Goal: Task Accomplishment & Management: Manage account settings

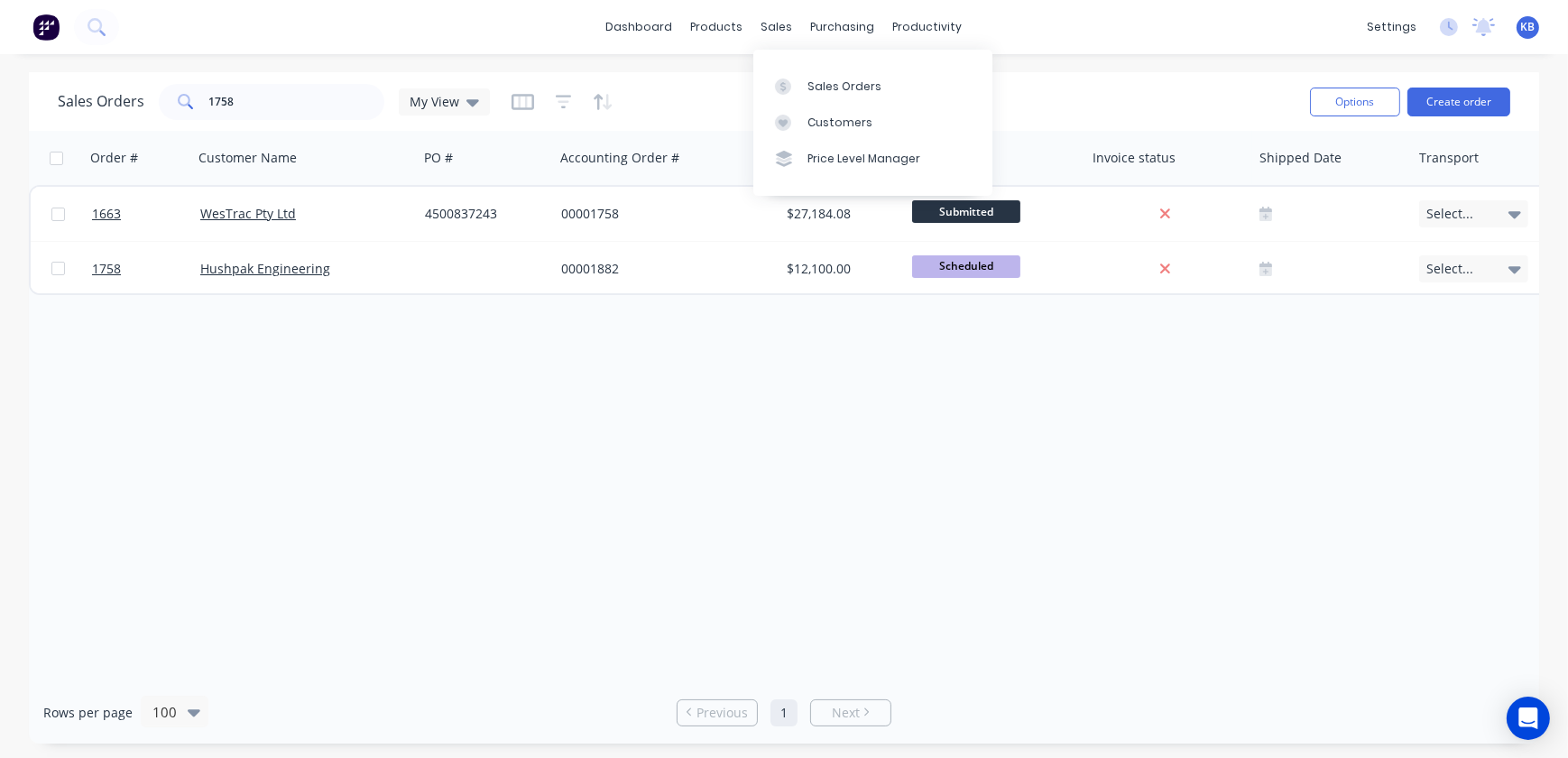
drag, startPoint x: 782, startPoint y: 26, endPoint x: 802, endPoint y: 55, distance: 35.2
click at [782, 26] on div "sales" at bounding box center [777, 27] width 50 height 27
click at [822, 81] on div "Sales Orders" at bounding box center [844, 87] width 74 height 16
click at [631, 398] on div "Order # Customer Name PO # Accounting Order # Total ($) Status Invoice status S…" at bounding box center [784, 405] width 1510 height 550
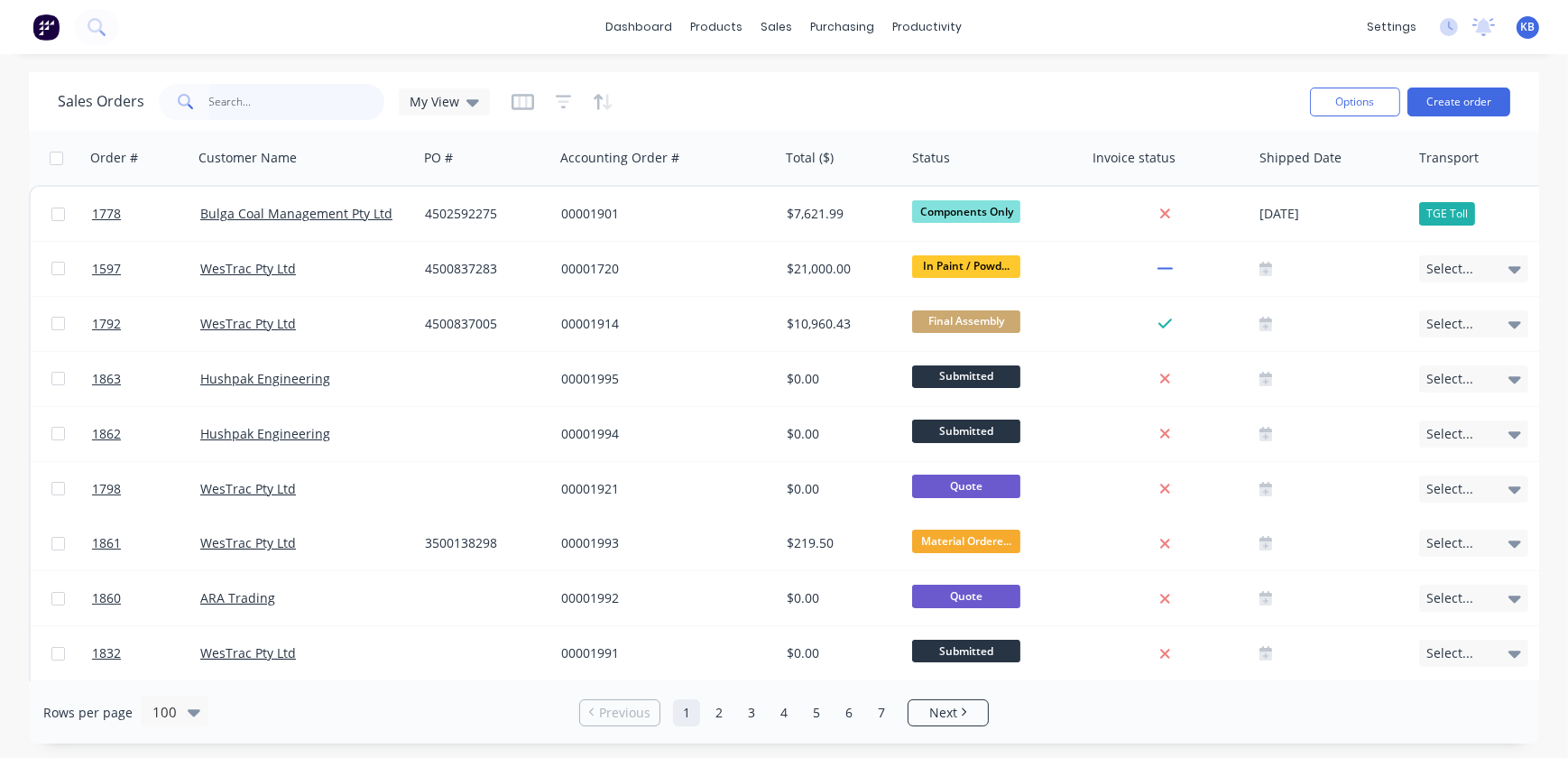
click at [241, 92] on input "text" at bounding box center [297, 102] width 176 height 36
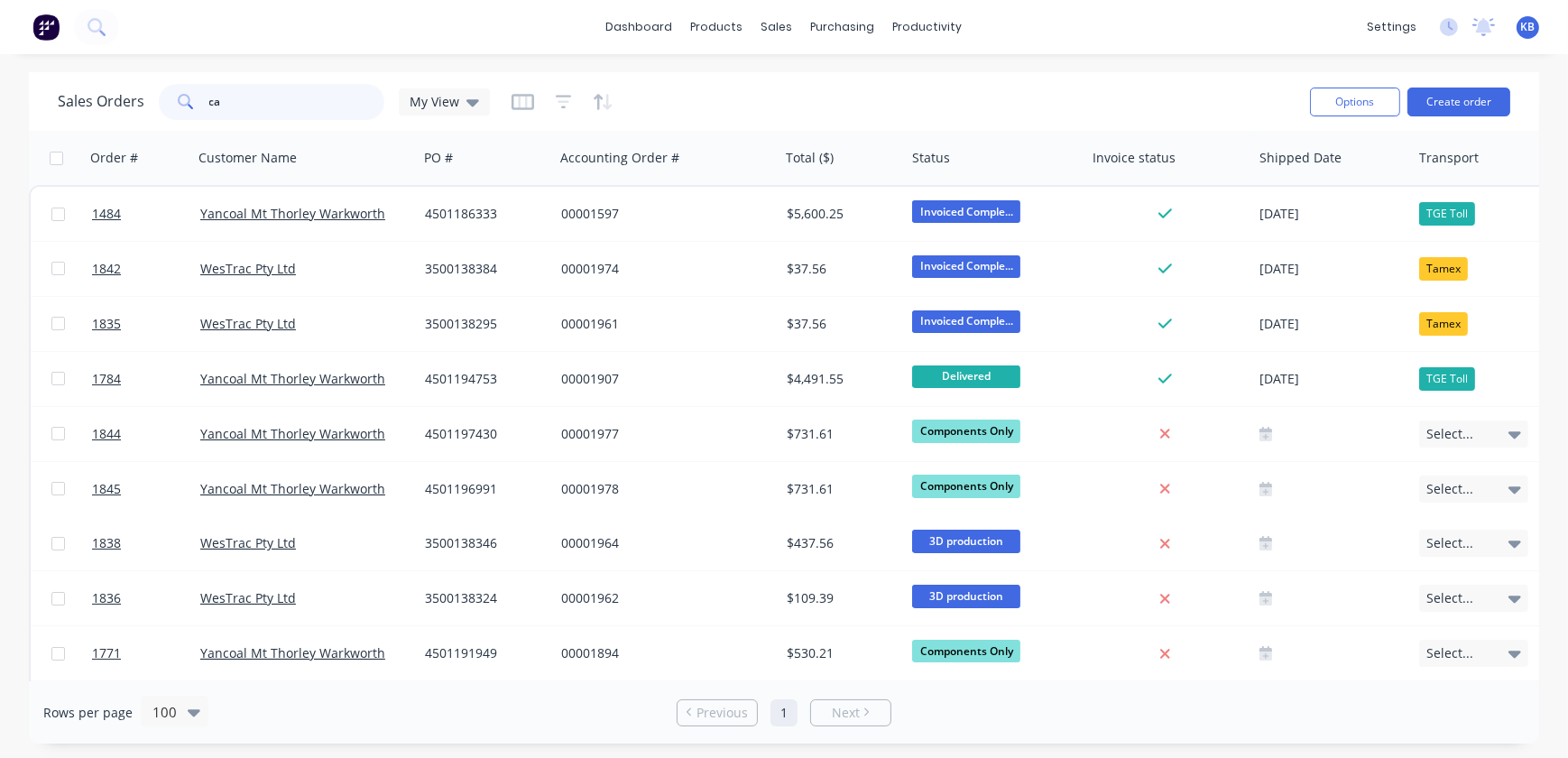
type input "c"
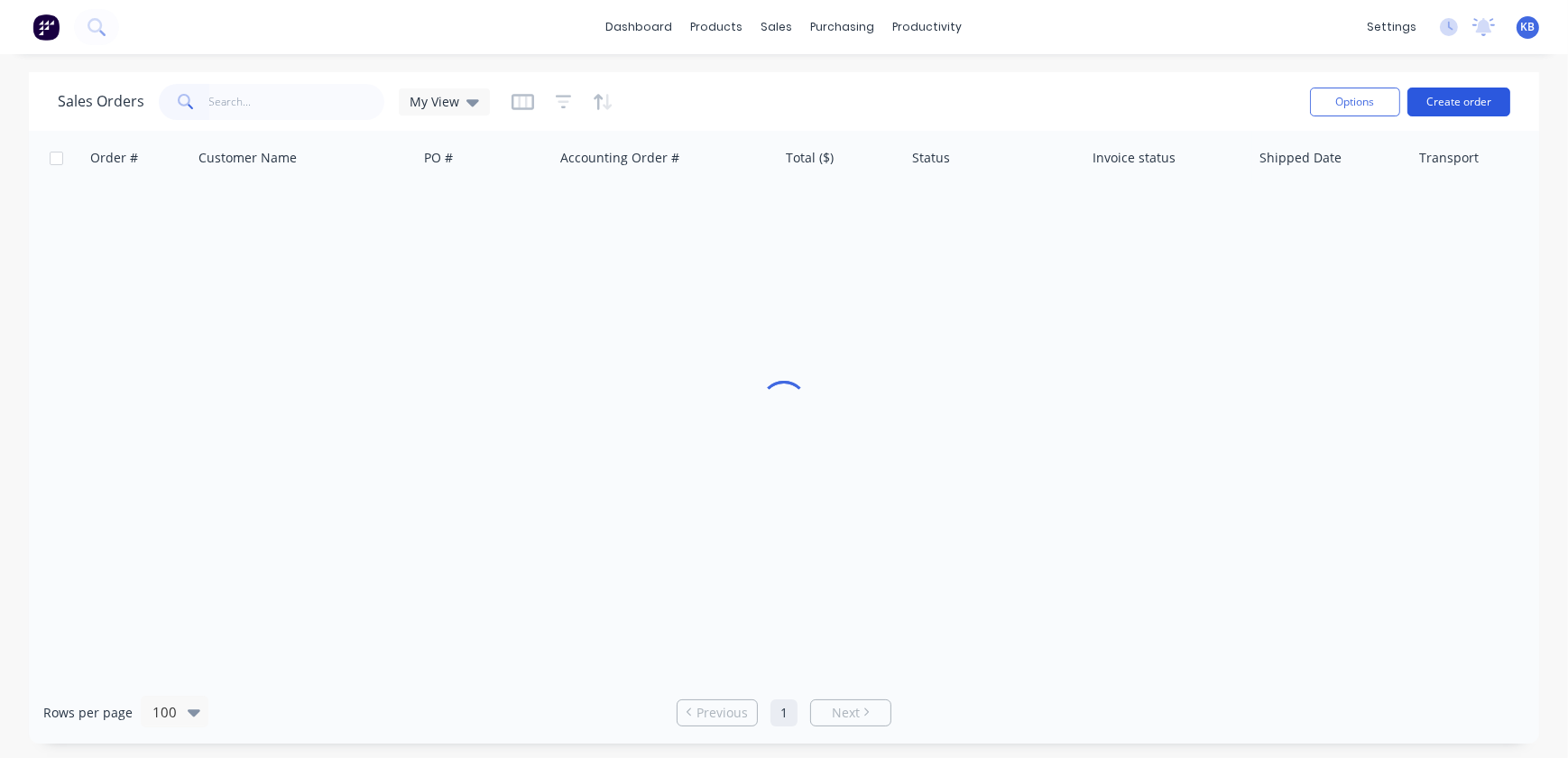
click at [1441, 90] on button "Create order" at bounding box center [1459, 102] width 103 height 29
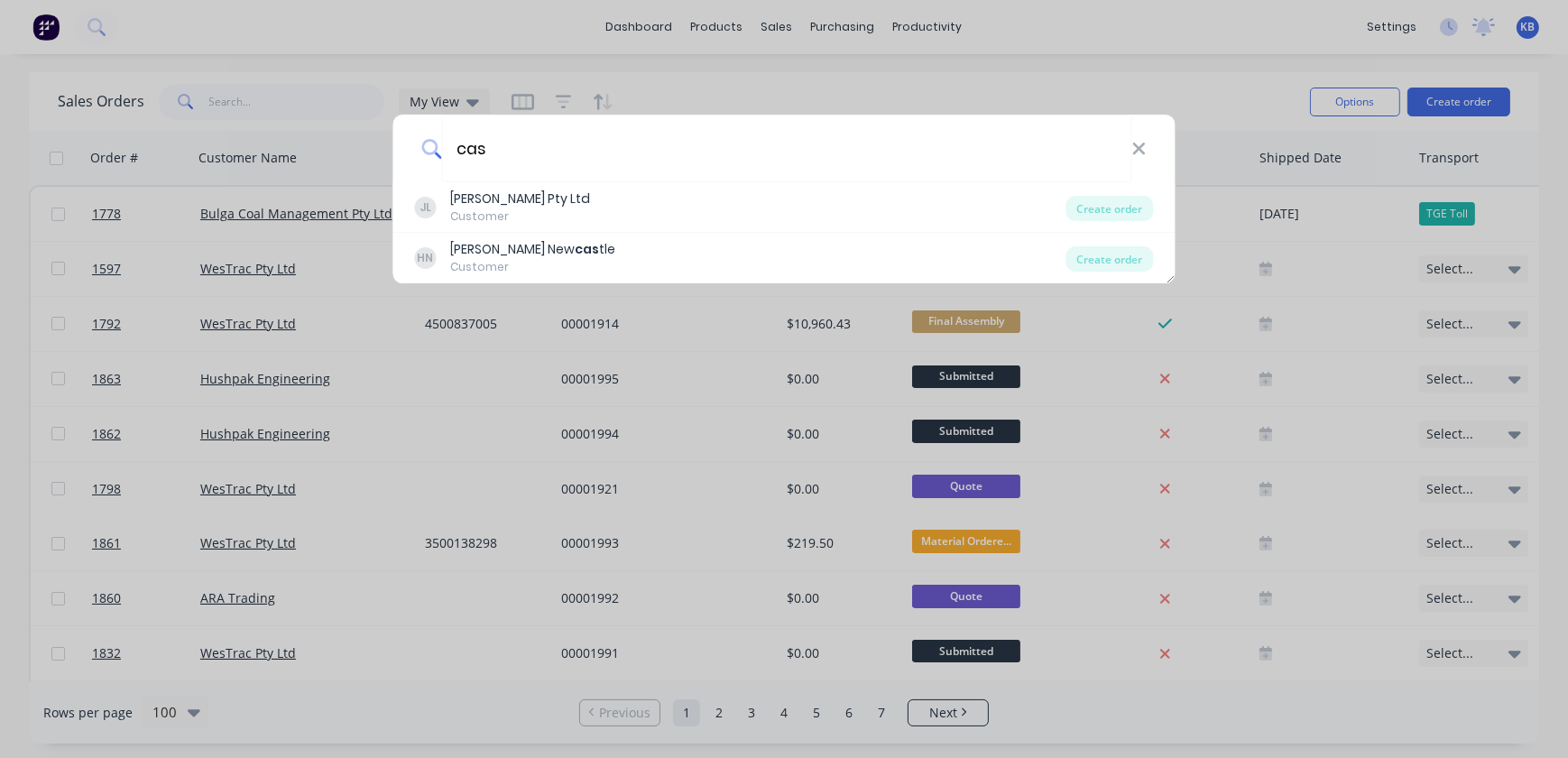
type input "cas"
click at [1155, 140] on div "cas" at bounding box center [784, 148] width 782 height 68
click at [1145, 148] on icon at bounding box center [1139, 149] width 14 height 20
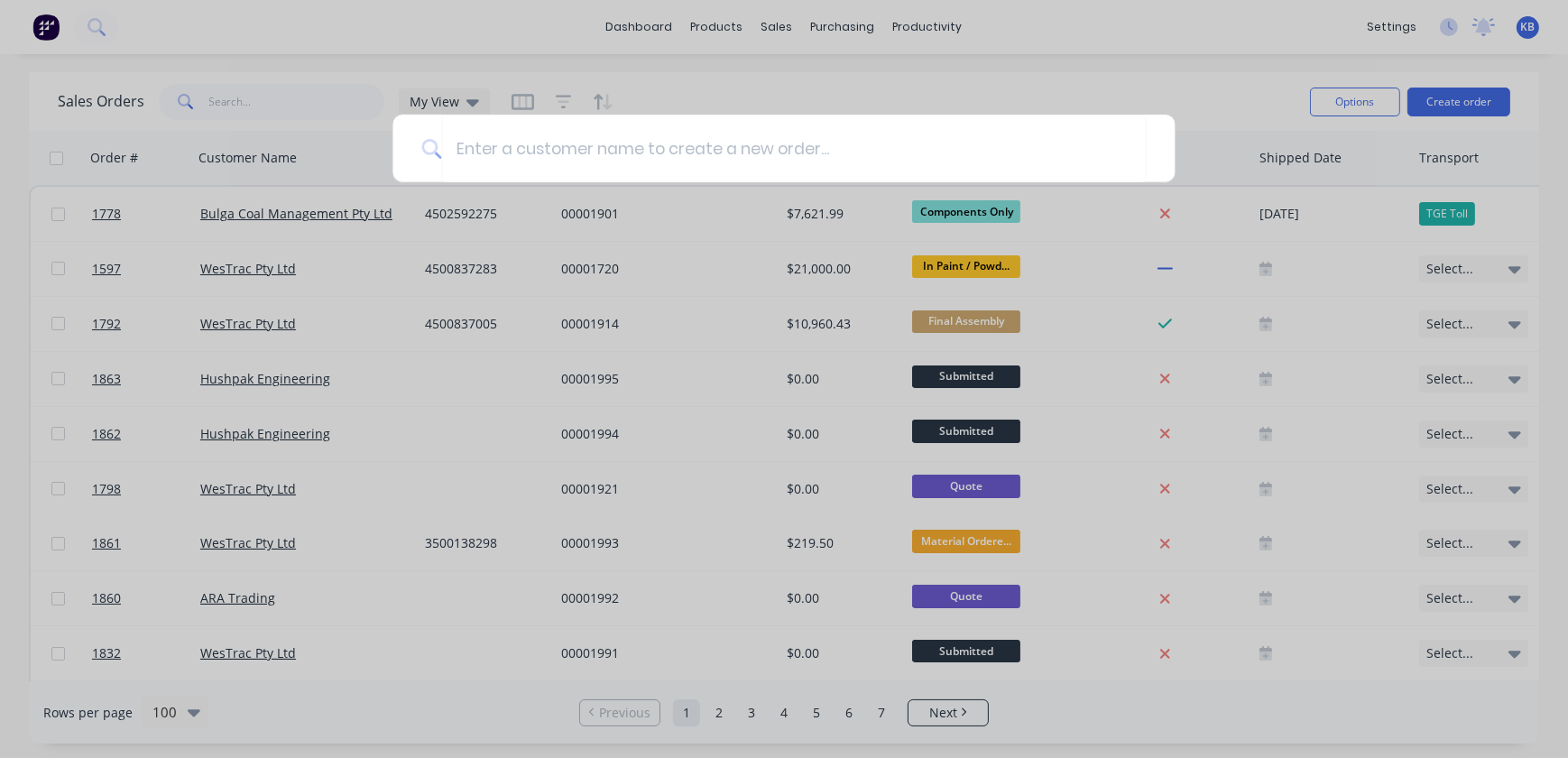
click at [779, 32] on div at bounding box center [784, 379] width 1568 height 758
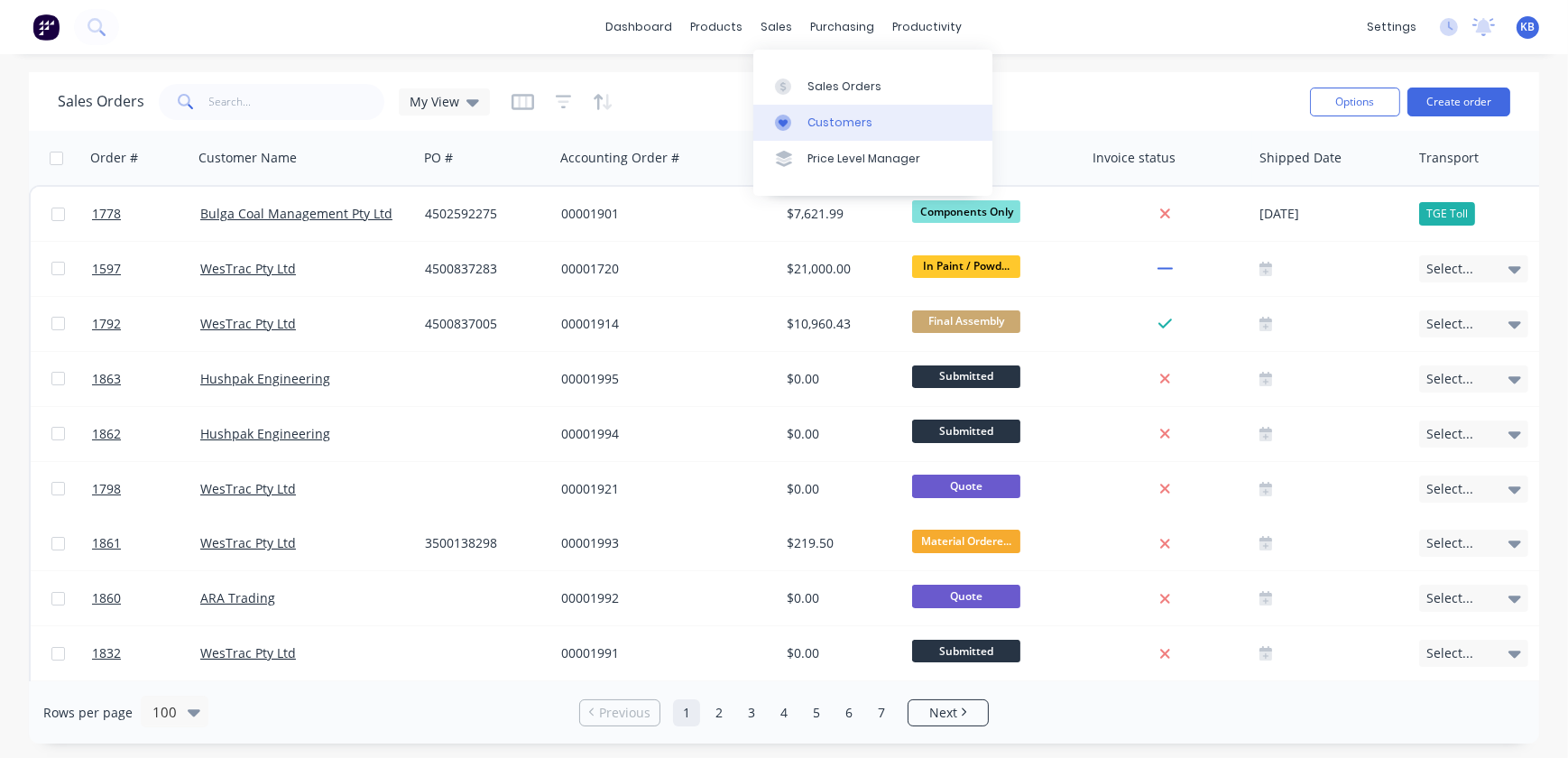
click at [811, 119] on div "Customers" at bounding box center [840, 122] width 65 height 16
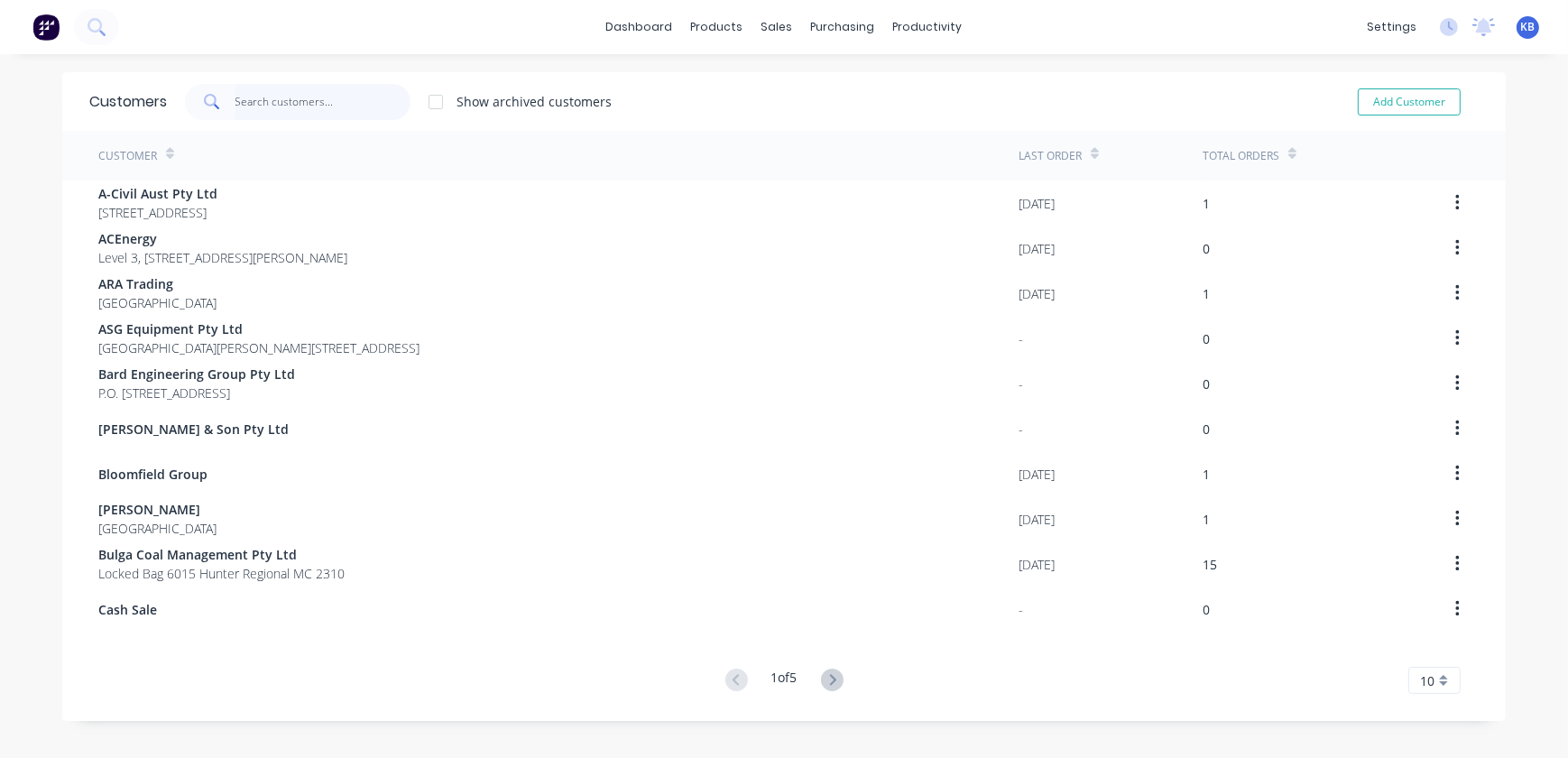
click at [288, 110] on input "text" at bounding box center [323, 102] width 176 height 36
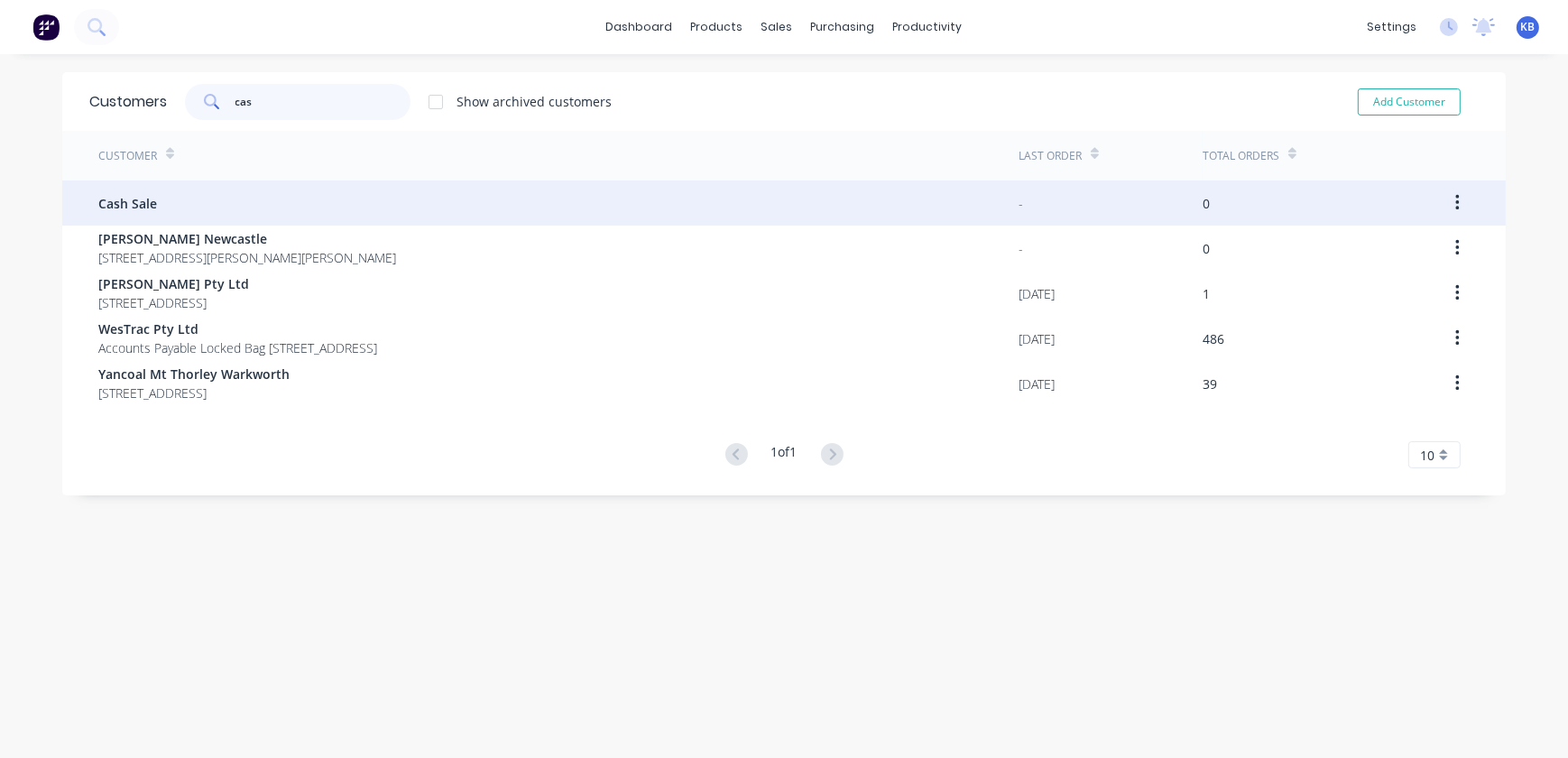
type input "cas"
click at [145, 196] on span "Cash Sale" at bounding box center [128, 203] width 59 height 19
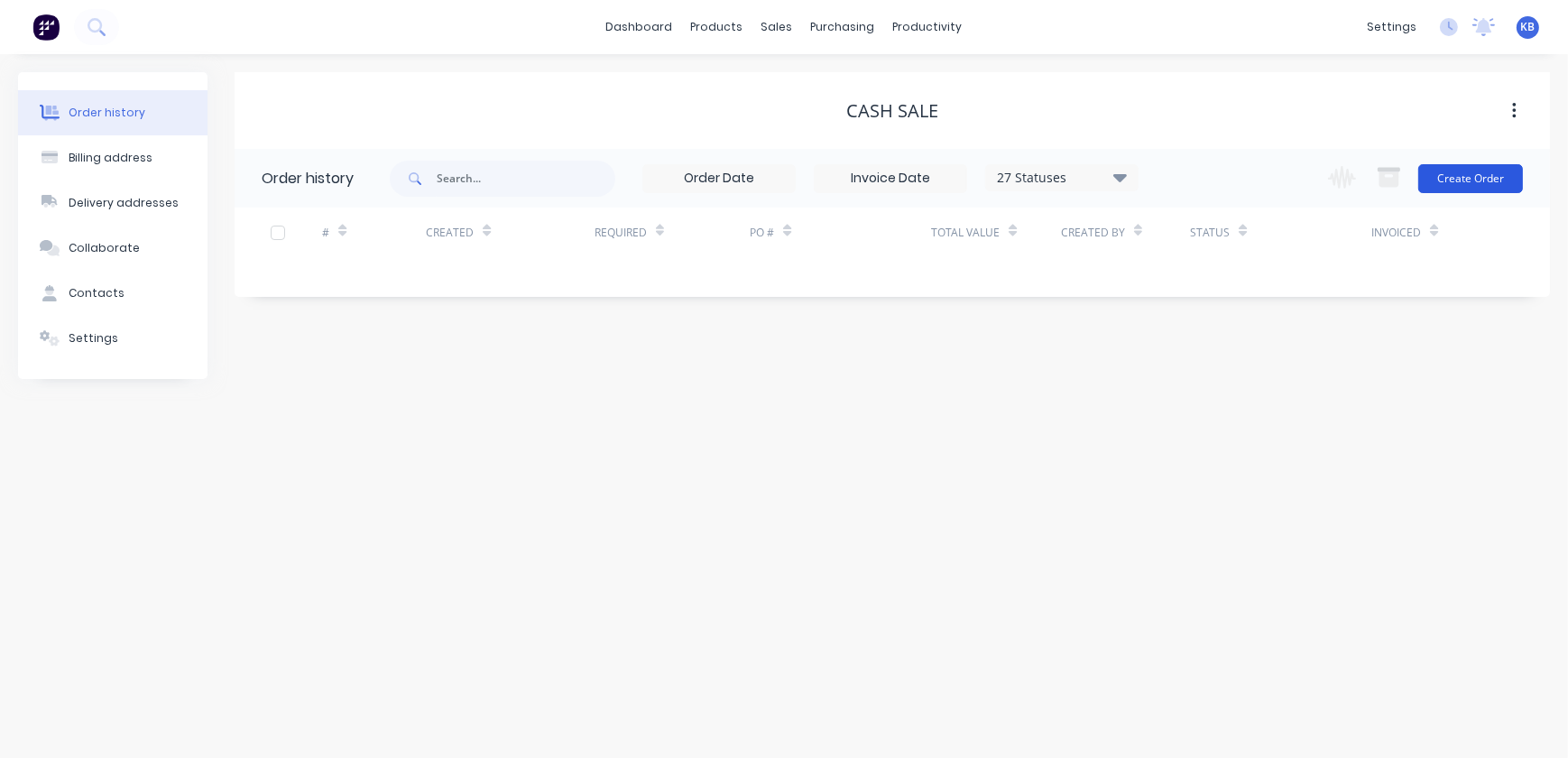
click at [1452, 175] on button "Create Order" at bounding box center [1471, 178] width 105 height 29
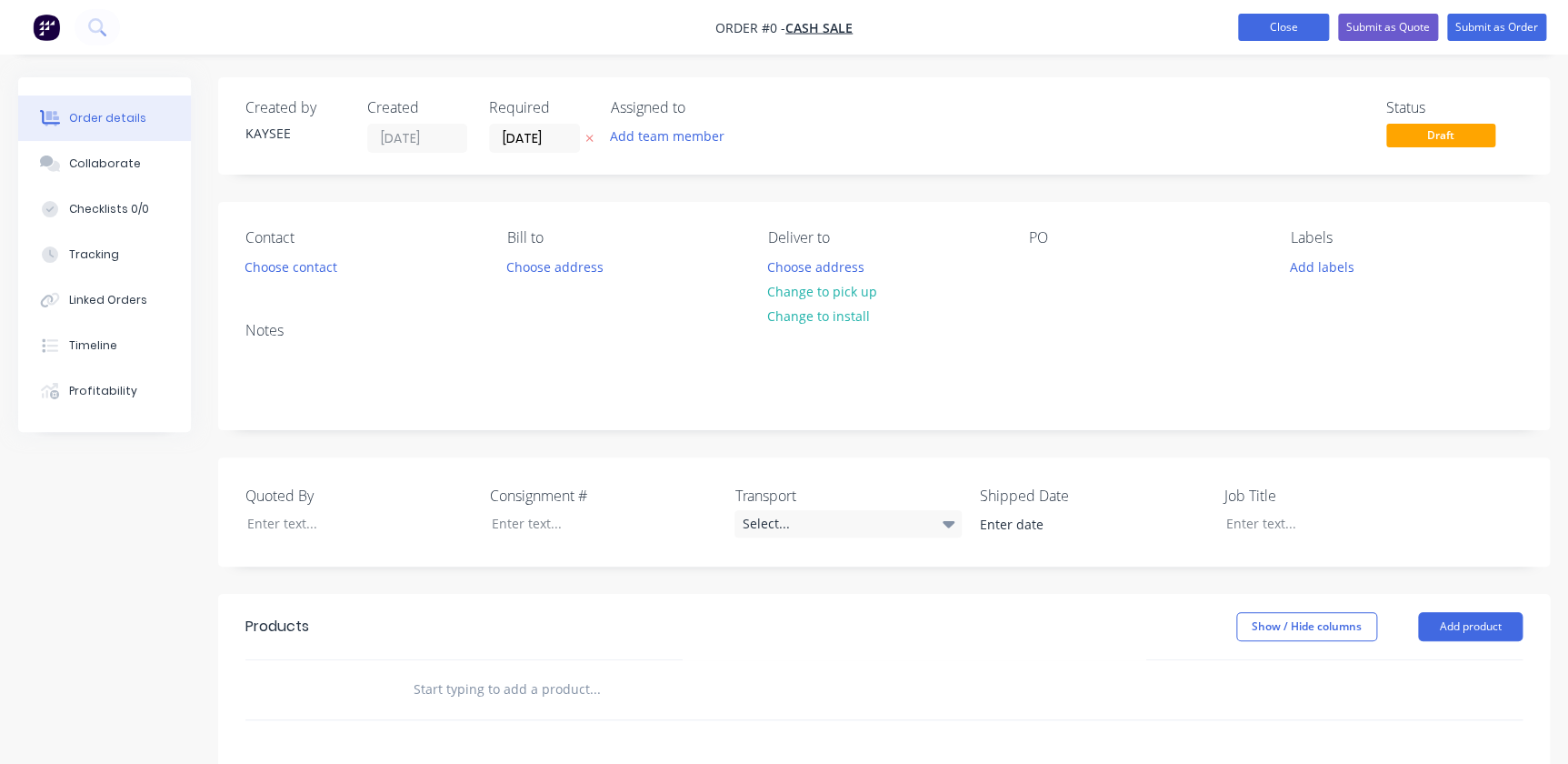
click at [1274, 37] on button "Close" at bounding box center [1283, 27] width 91 height 27
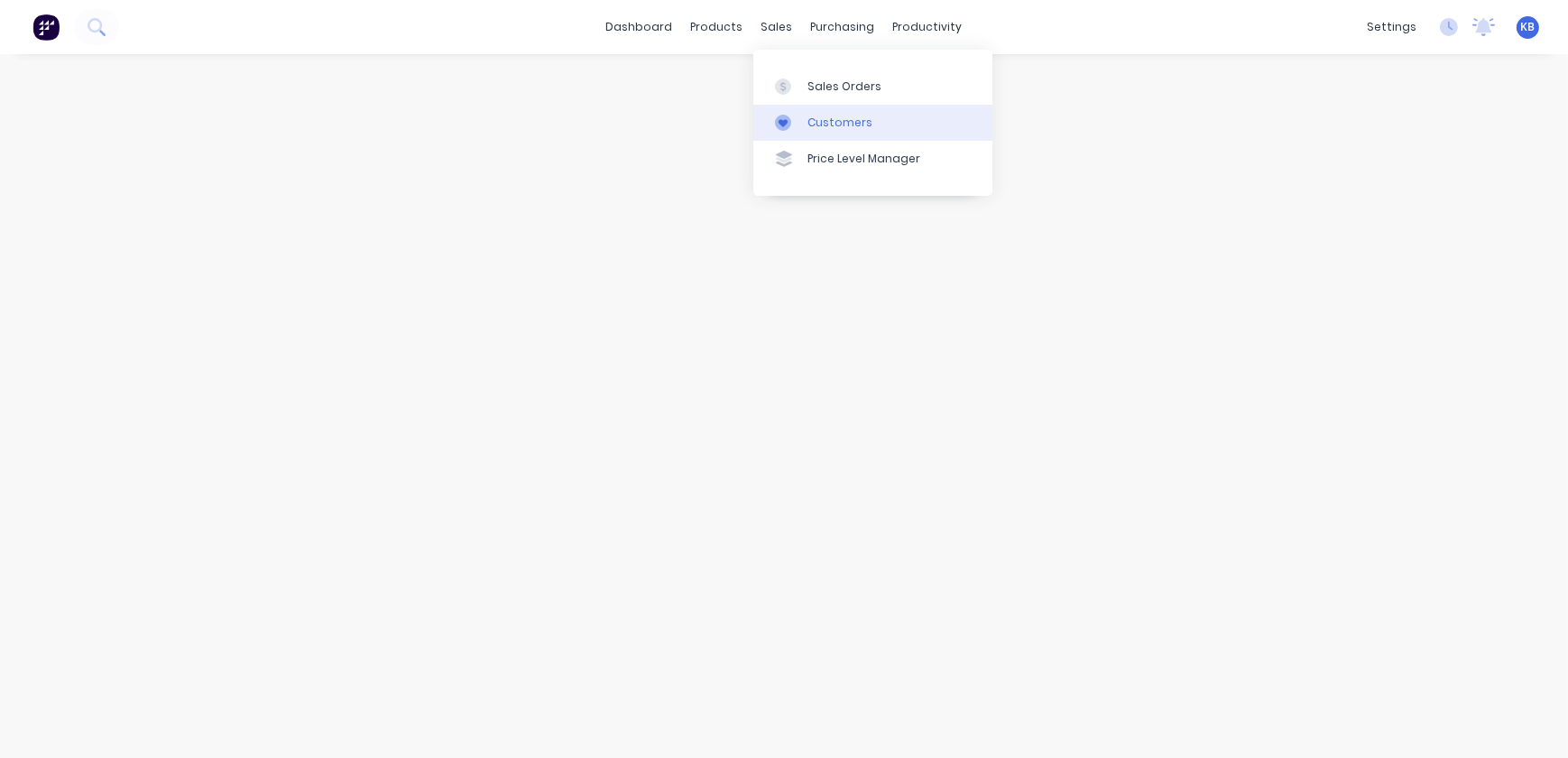
click at [819, 112] on link "Customers" at bounding box center [873, 123] width 239 height 36
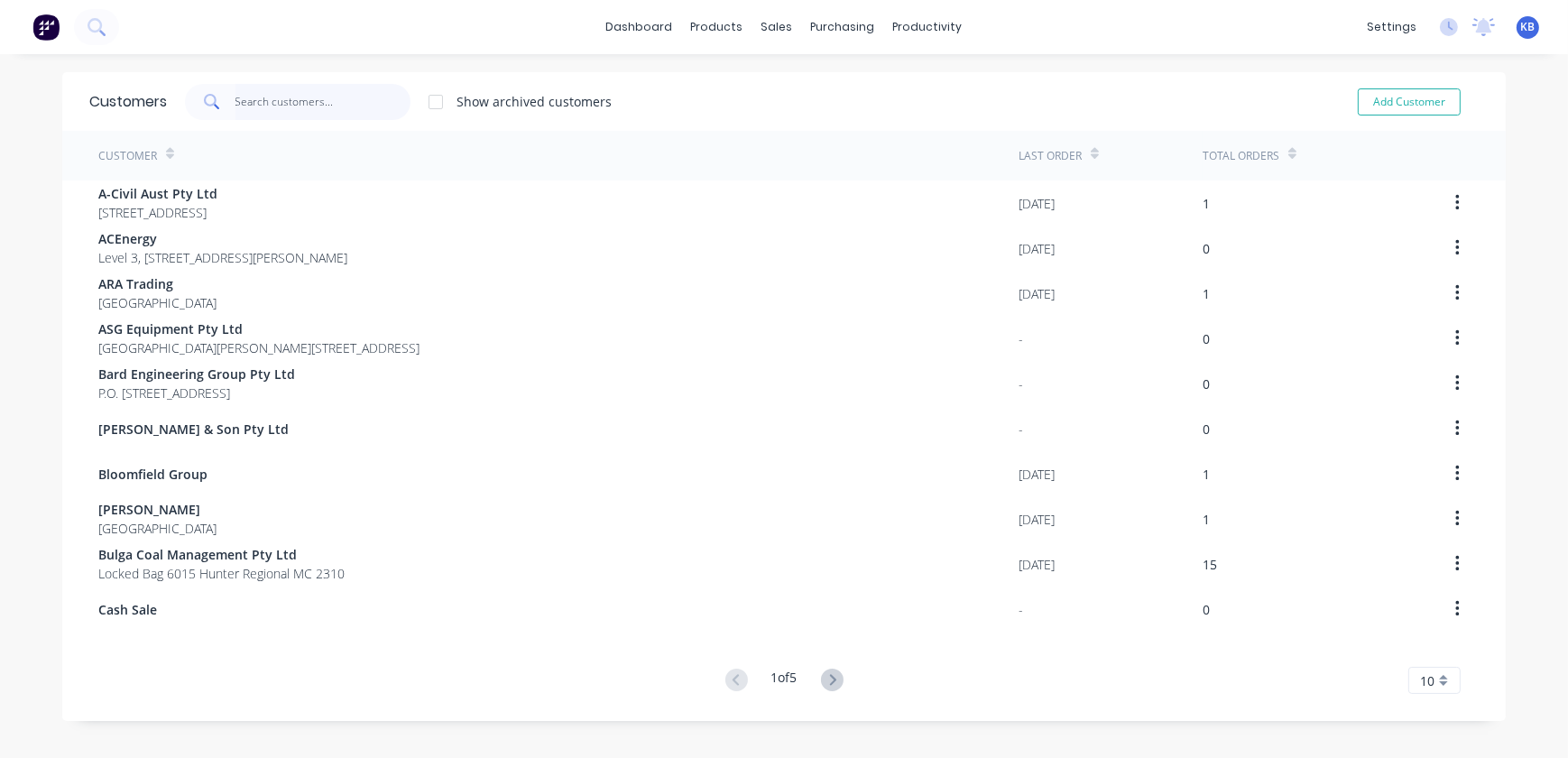
click at [247, 103] on input "text" at bounding box center [323, 102] width 176 height 36
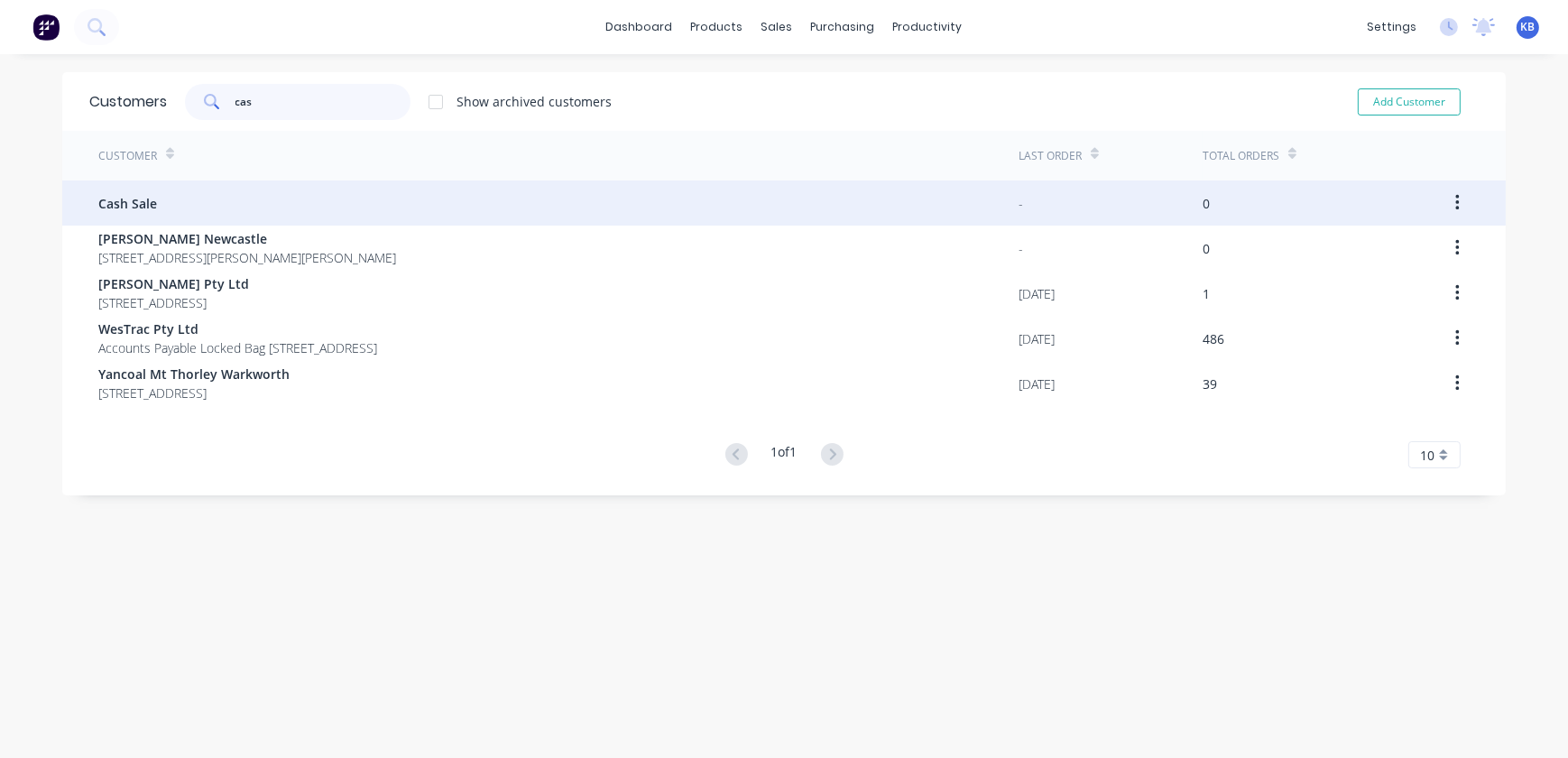
type input "cas"
click at [173, 207] on div "Cash Sale" at bounding box center [559, 203] width 920 height 45
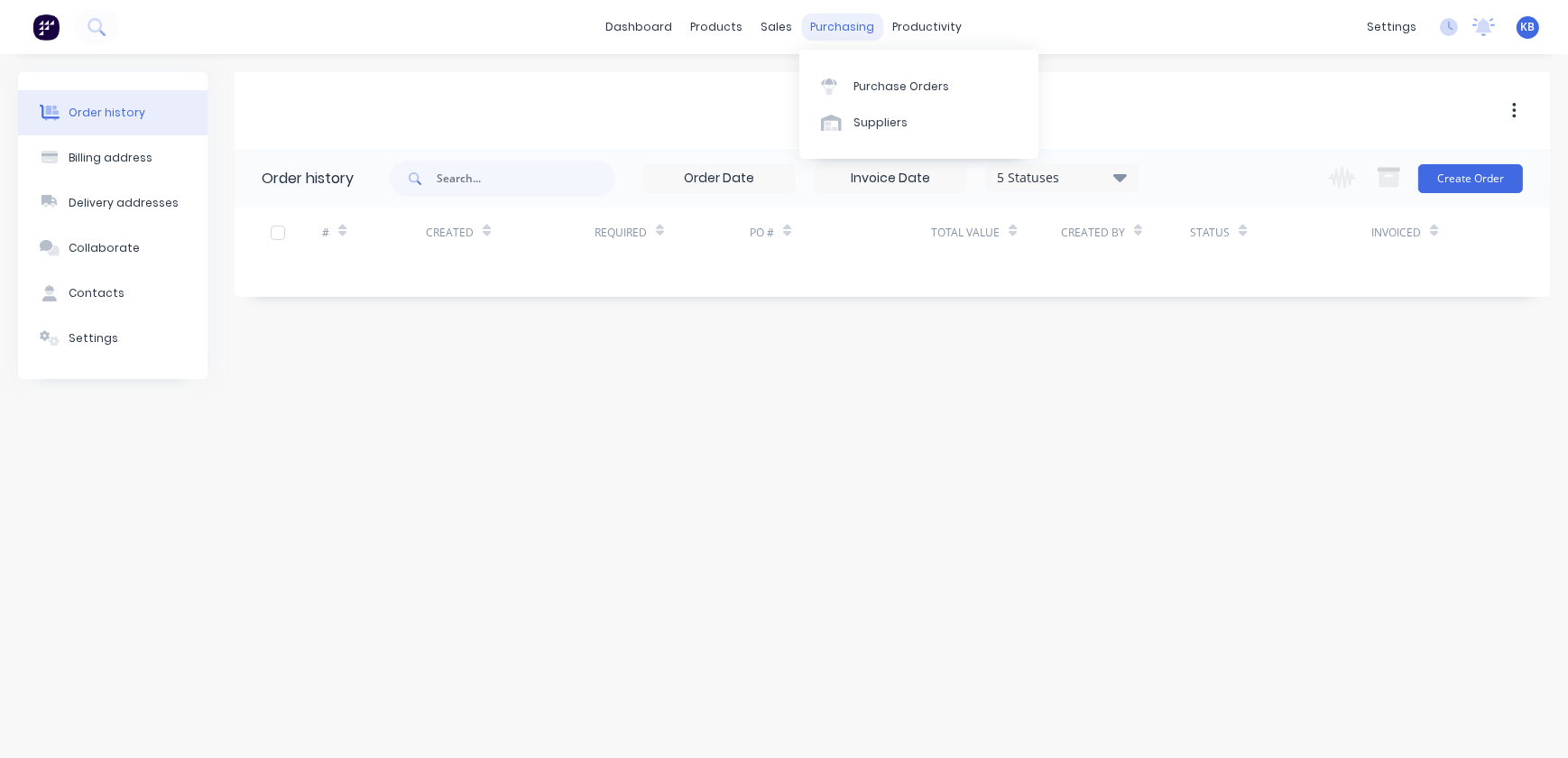
click at [802, 27] on div "purchasing" at bounding box center [842, 27] width 82 height 27
click at [789, 41] on div "dashboard products sales purchasing productivity dashboard products Product Cat…" at bounding box center [784, 27] width 1568 height 54
click at [783, 25] on div "sales" at bounding box center [777, 27] width 50 height 27
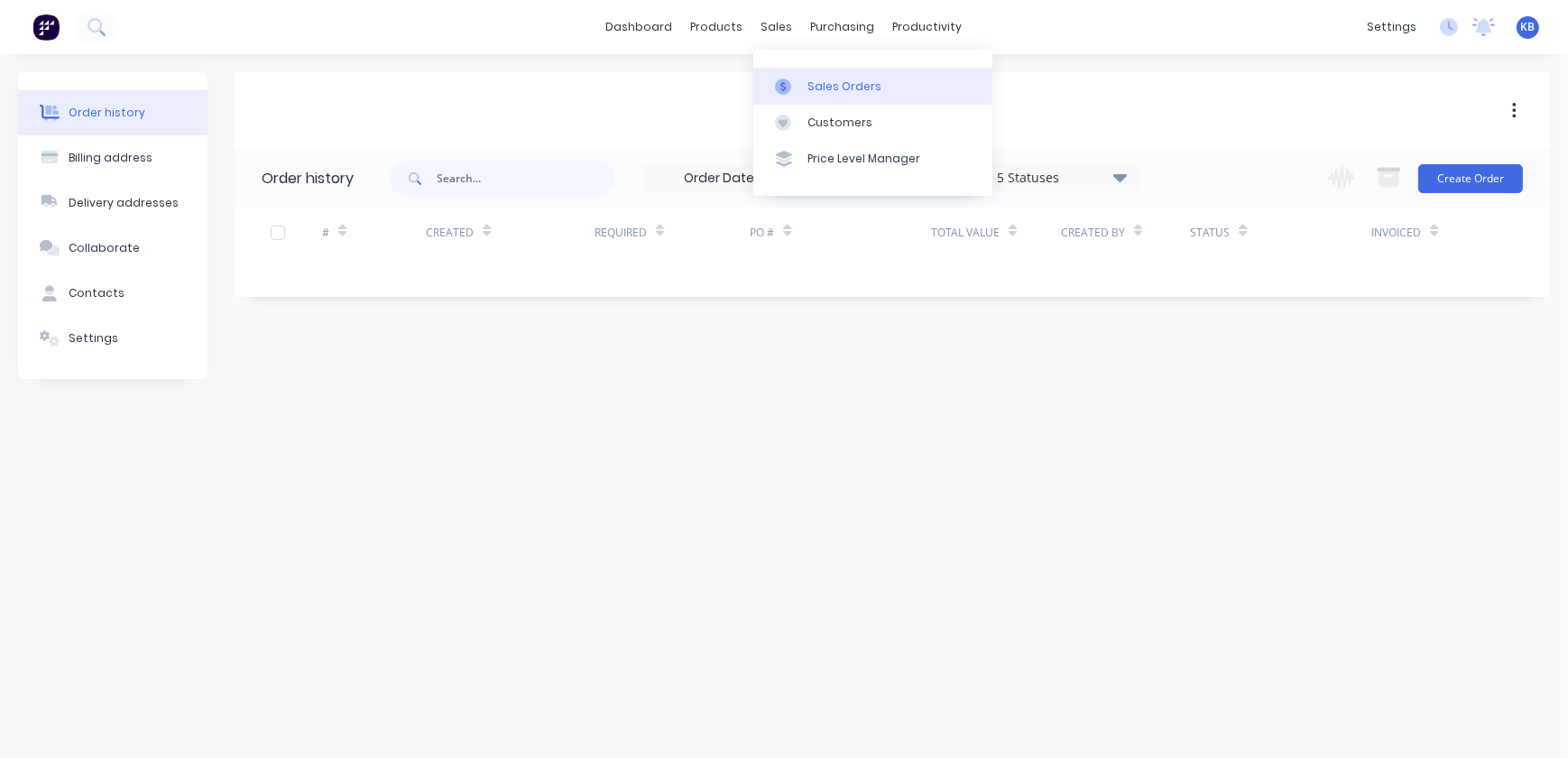
click at [793, 71] on link "Sales Orders" at bounding box center [873, 86] width 239 height 36
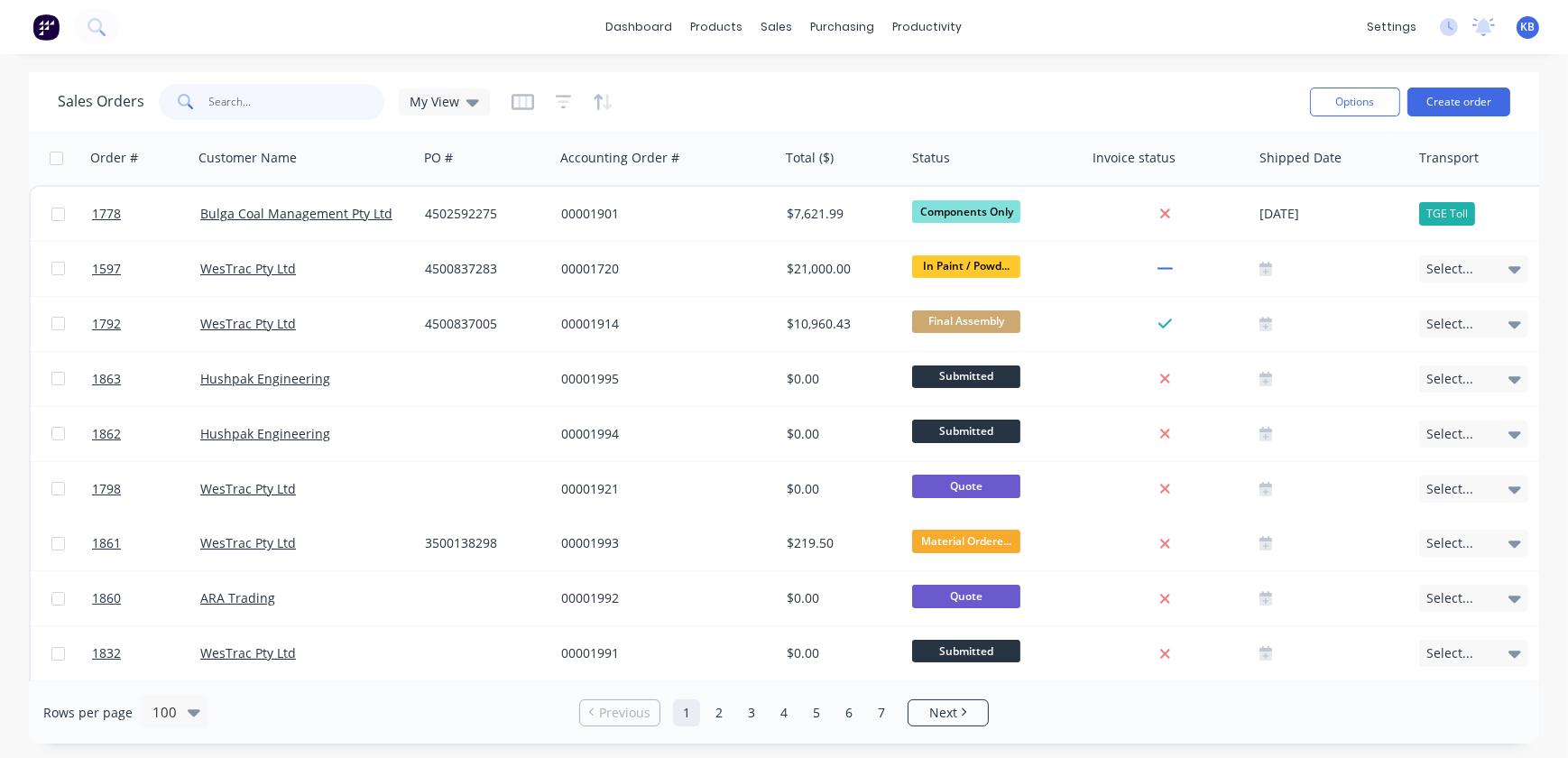
click at [271, 99] on input "text" at bounding box center [297, 102] width 176 height 36
click at [1455, 101] on button "Create order" at bounding box center [1459, 102] width 103 height 29
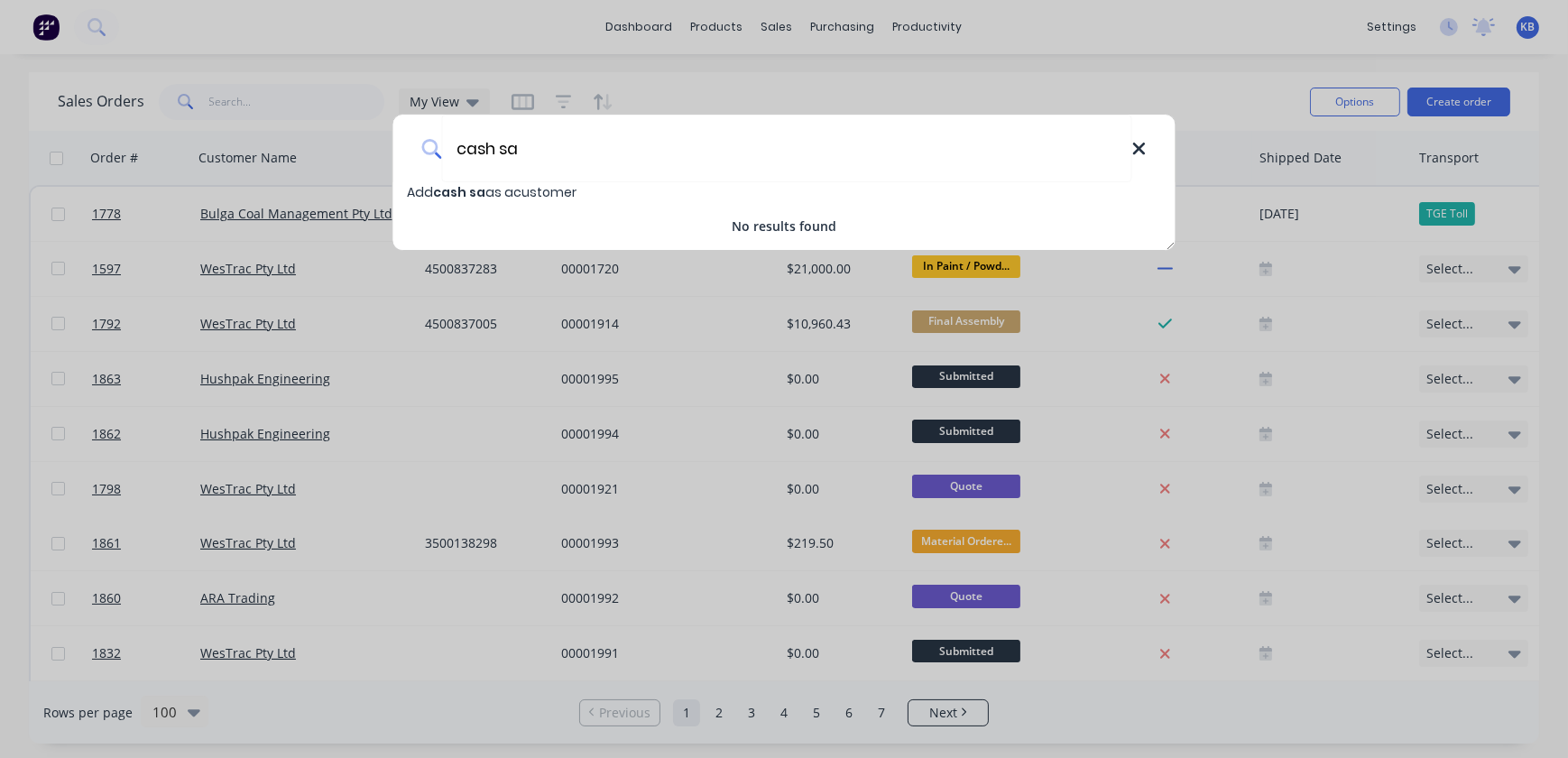
type input "cash sa"
click at [1142, 149] on icon at bounding box center [1139, 149] width 14 height 20
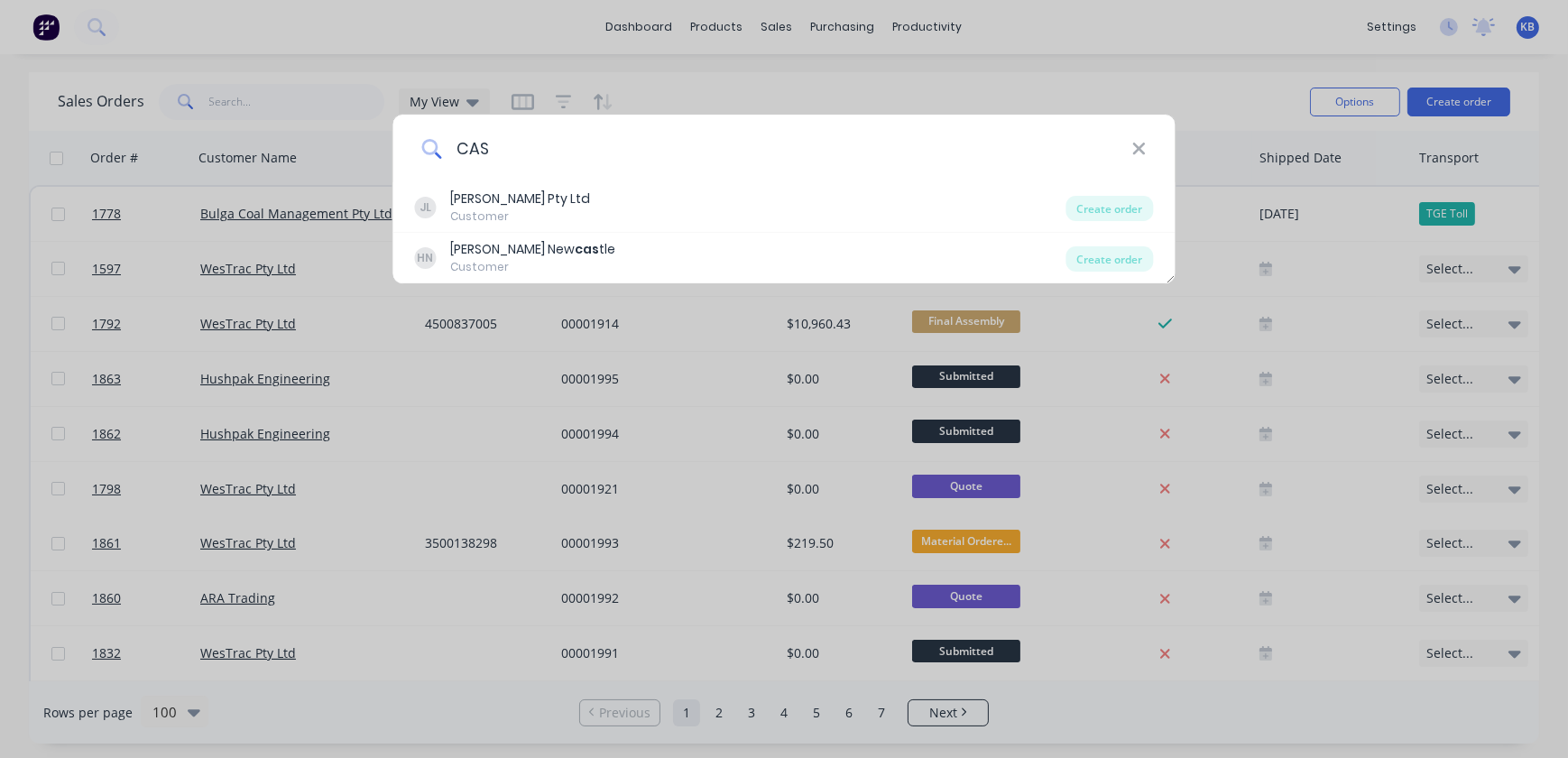
click at [1130, 154] on input "CAS" at bounding box center [786, 148] width 690 height 68
type input "CAS"
click at [1137, 149] on icon at bounding box center [1139, 148] width 12 height 12
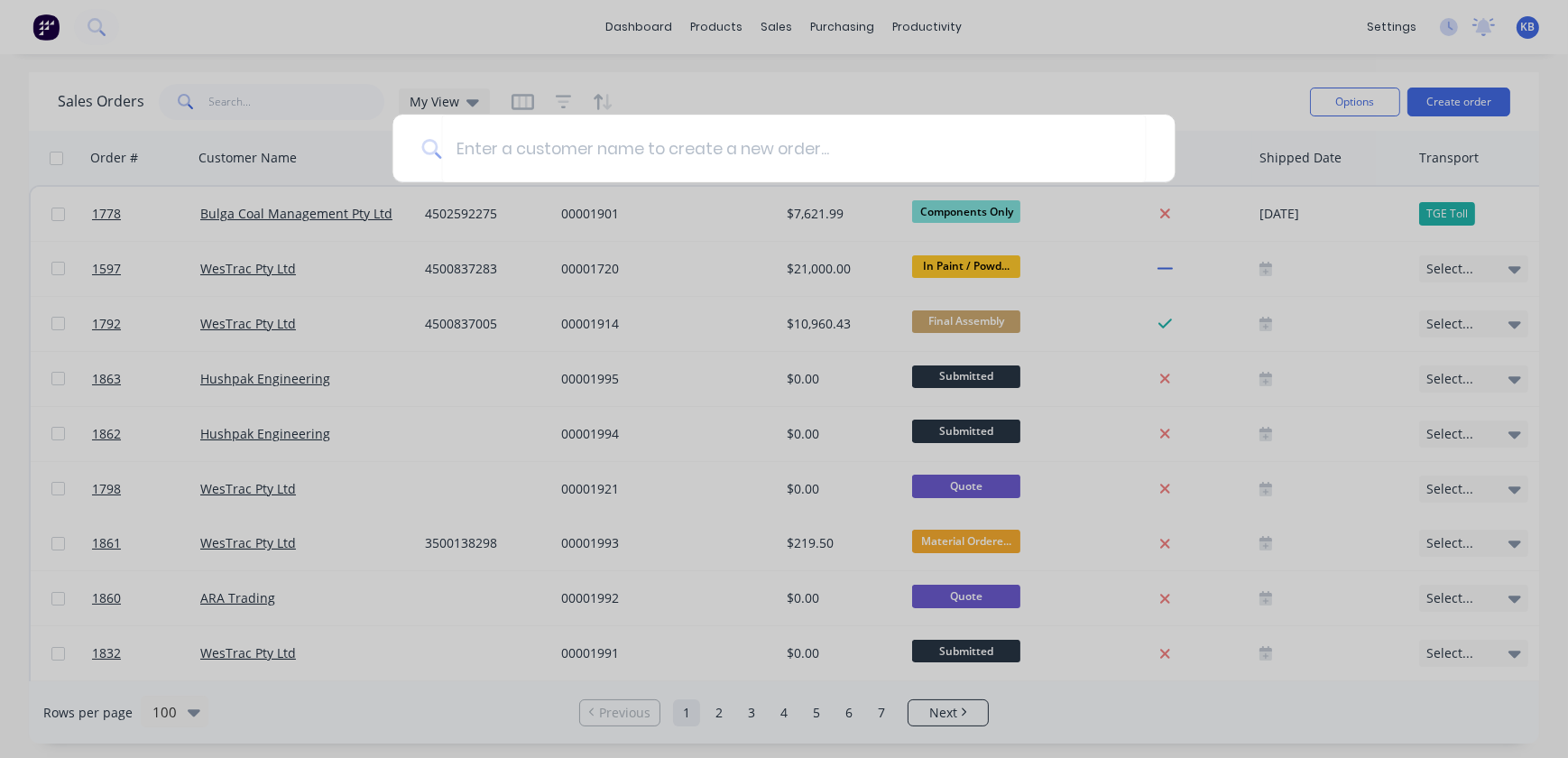
click at [1038, 82] on div at bounding box center [784, 379] width 1568 height 758
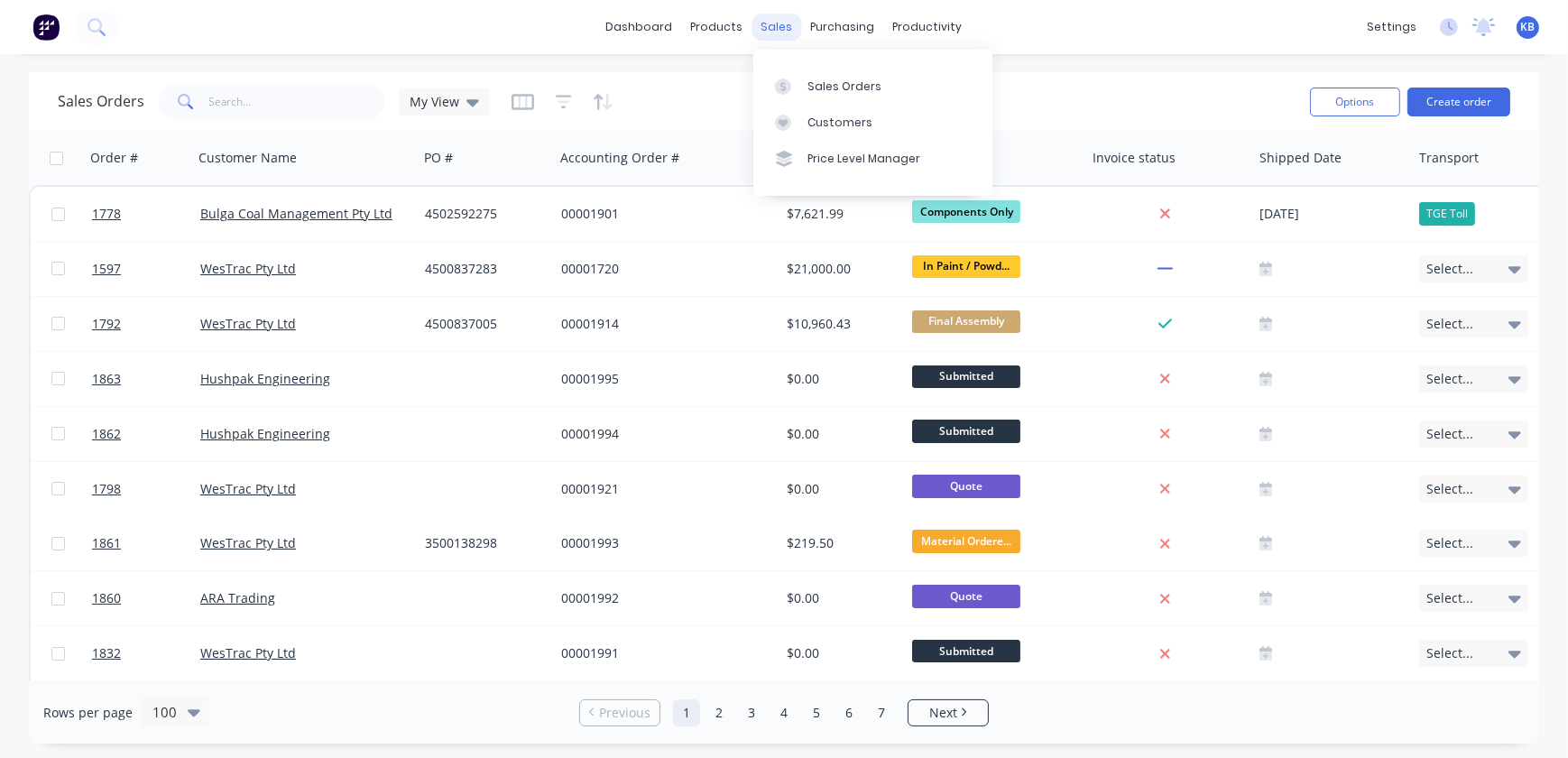
click at [786, 32] on div "sales" at bounding box center [777, 27] width 50 height 27
click at [840, 131] on link "Customers" at bounding box center [873, 123] width 239 height 36
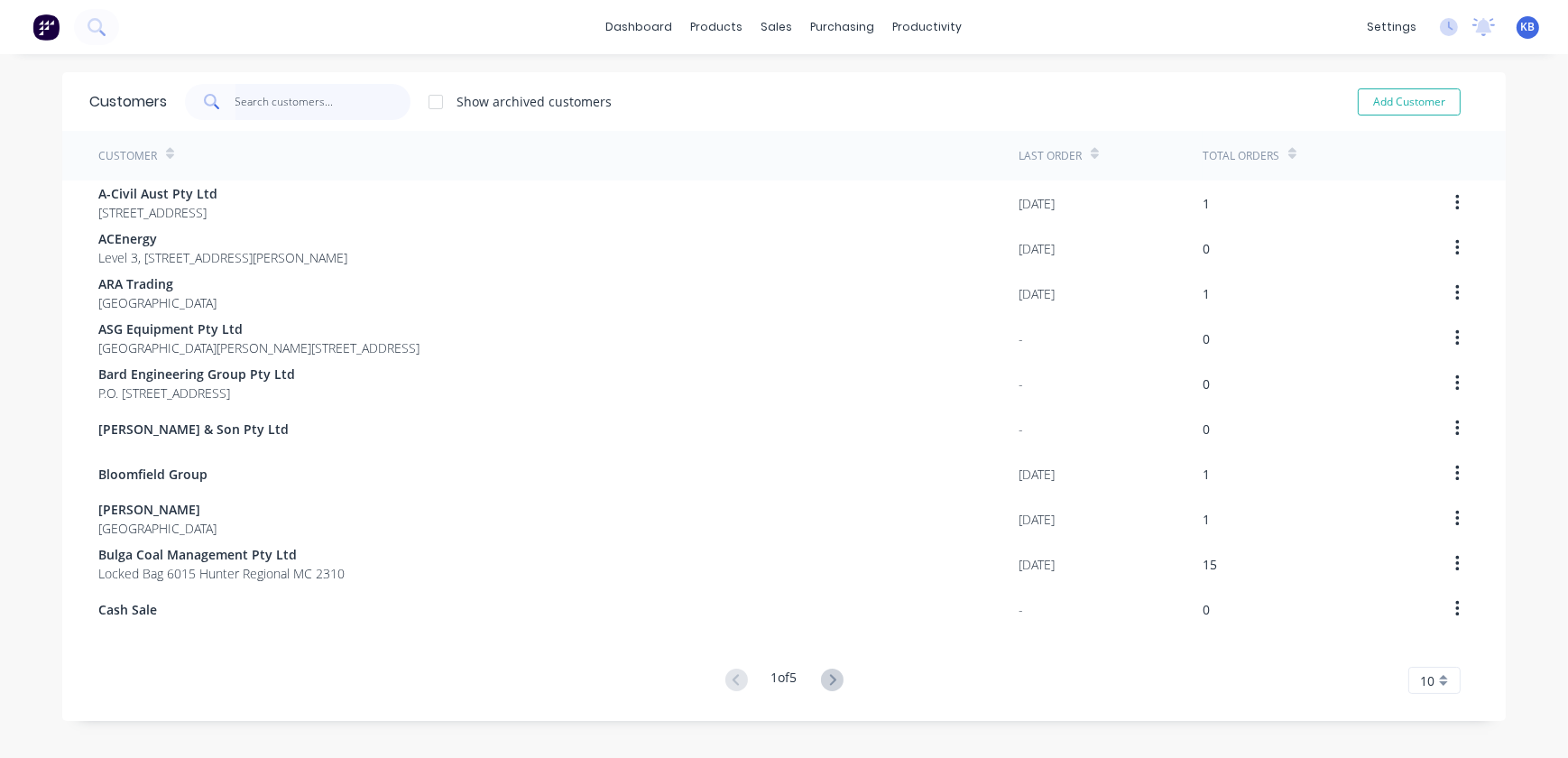
click at [377, 109] on input "text" at bounding box center [323, 102] width 176 height 36
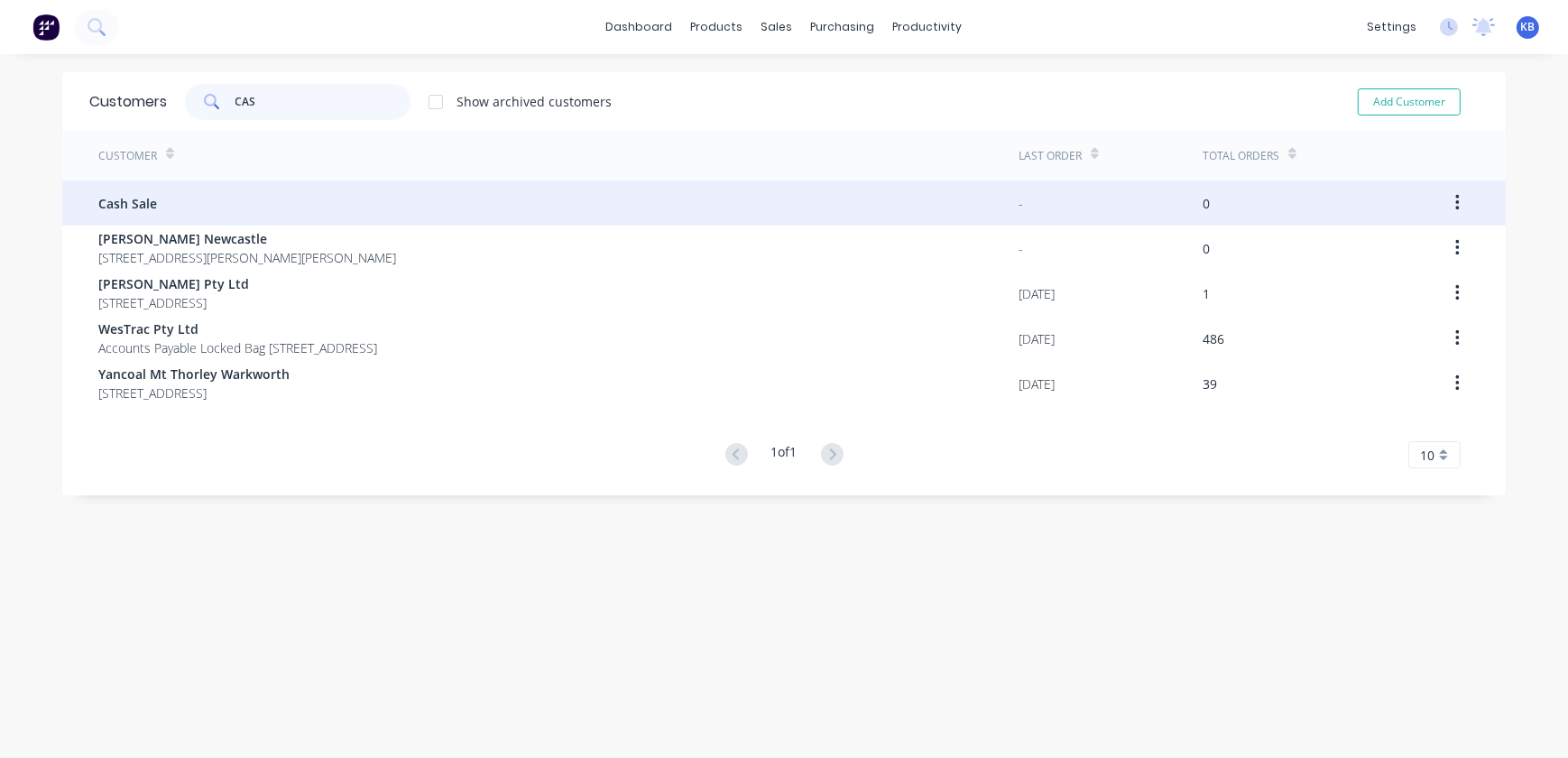
type input "CAS"
click at [1456, 206] on button "button" at bounding box center [1457, 203] width 43 height 33
click at [1454, 206] on button "button" at bounding box center [1457, 203] width 43 height 33
click at [326, 213] on div "Cash Sale" at bounding box center [559, 203] width 920 height 45
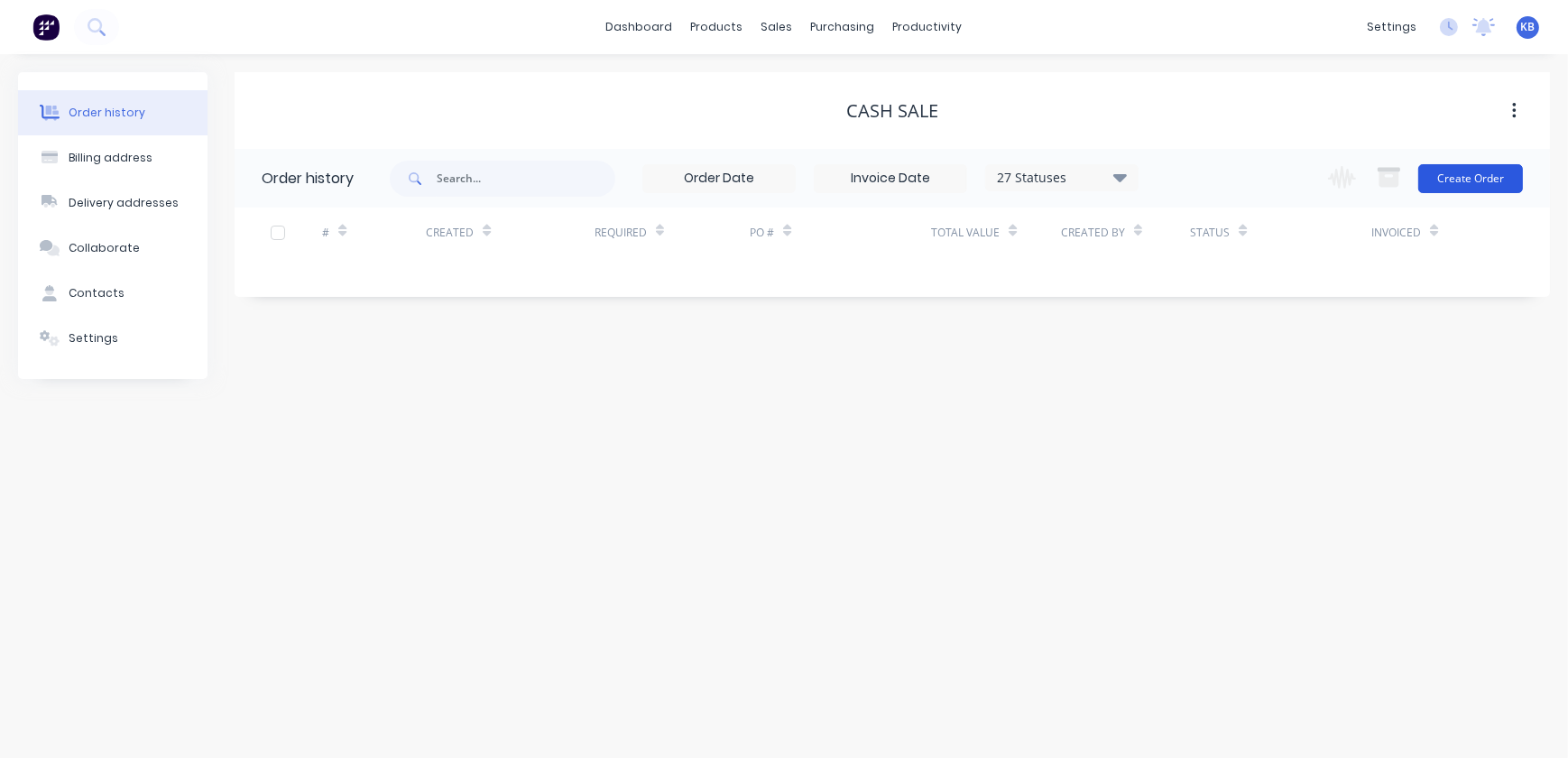
click at [1452, 185] on button "Create Order" at bounding box center [1471, 178] width 105 height 29
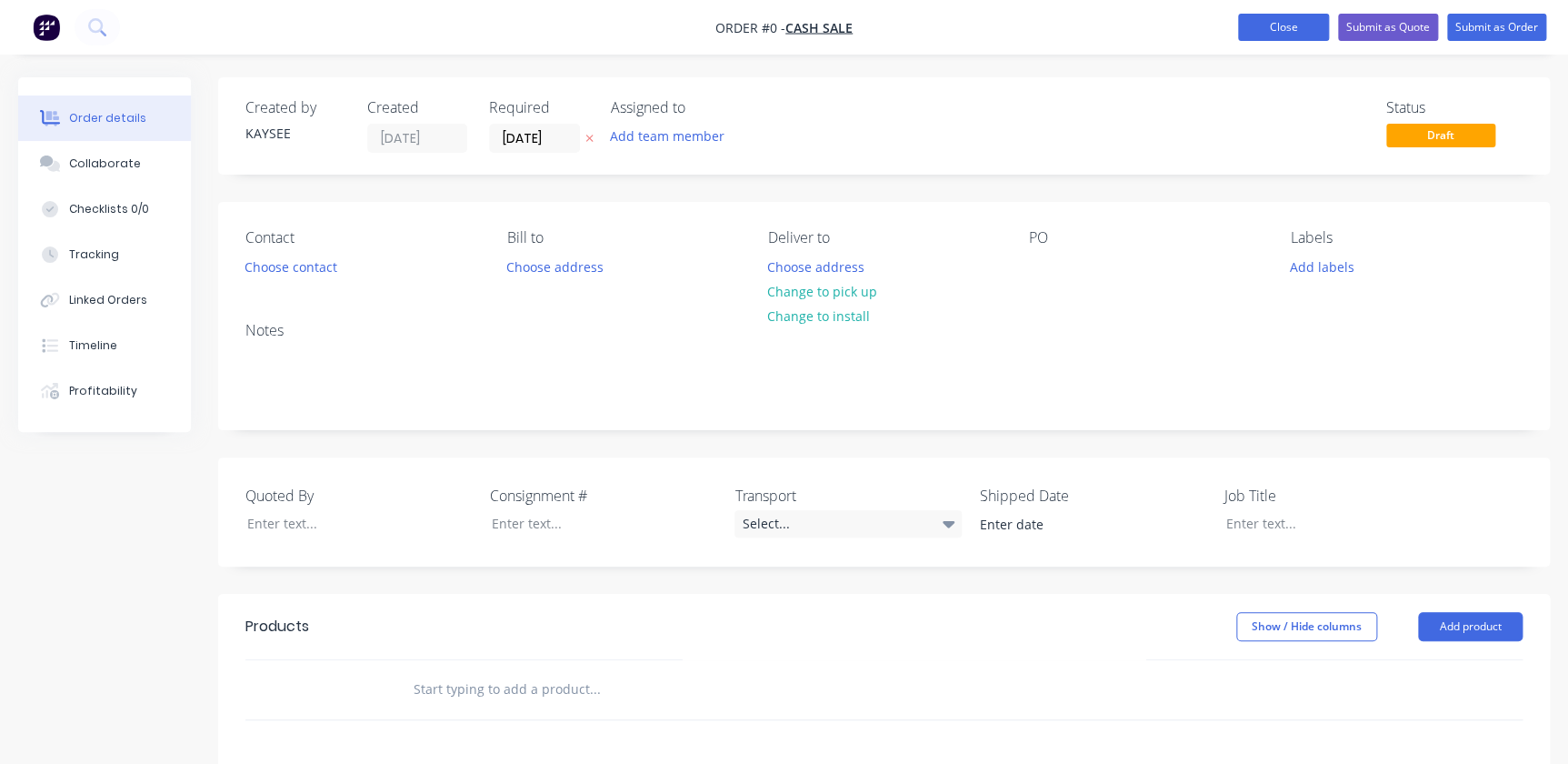
click at [1267, 29] on button "Close" at bounding box center [1283, 27] width 91 height 27
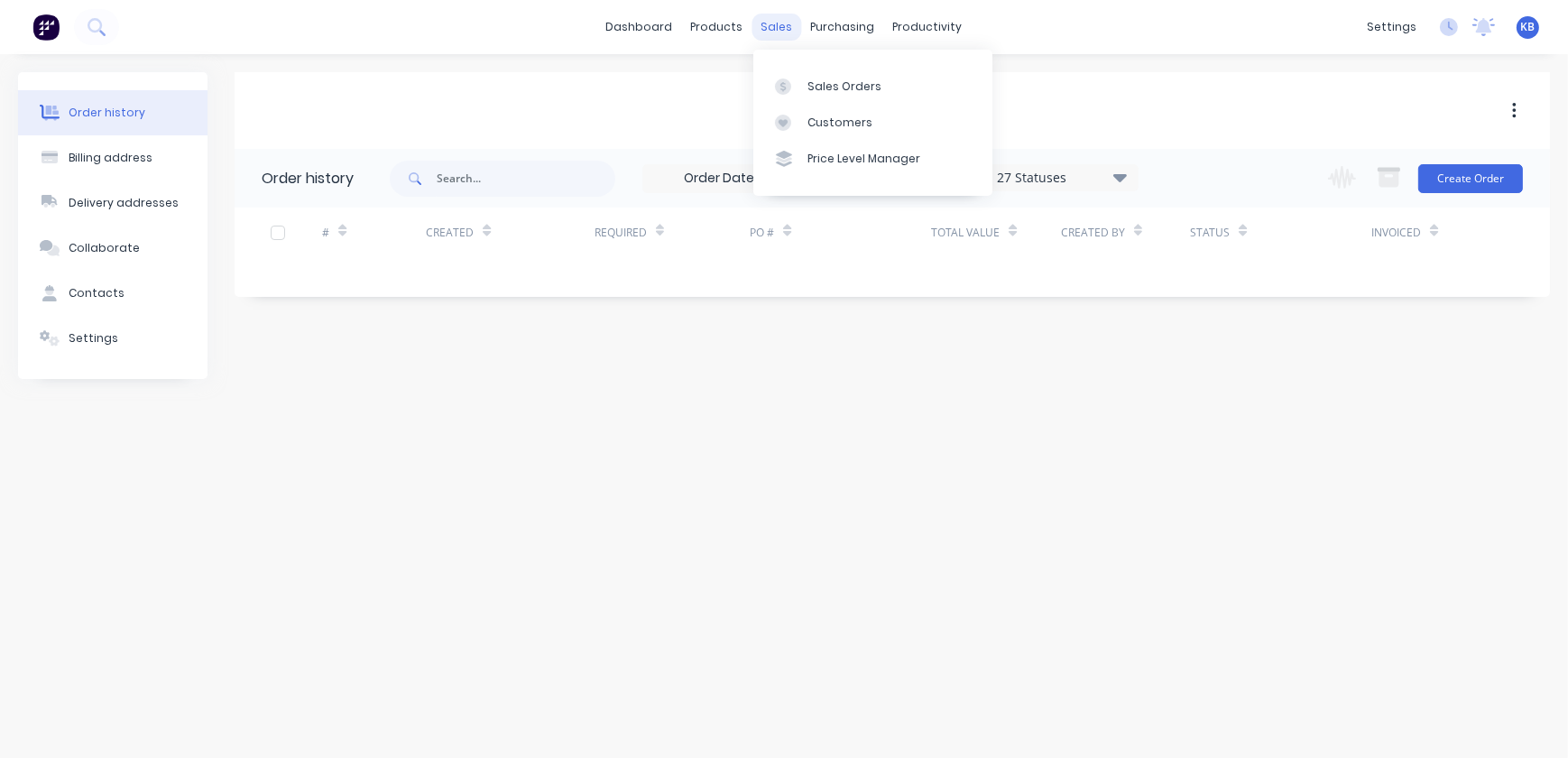
click at [793, 34] on div "sales" at bounding box center [777, 27] width 50 height 27
click at [850, 88] on div "Sales Orders" at bounding box center [844, 87] width 74 height 16
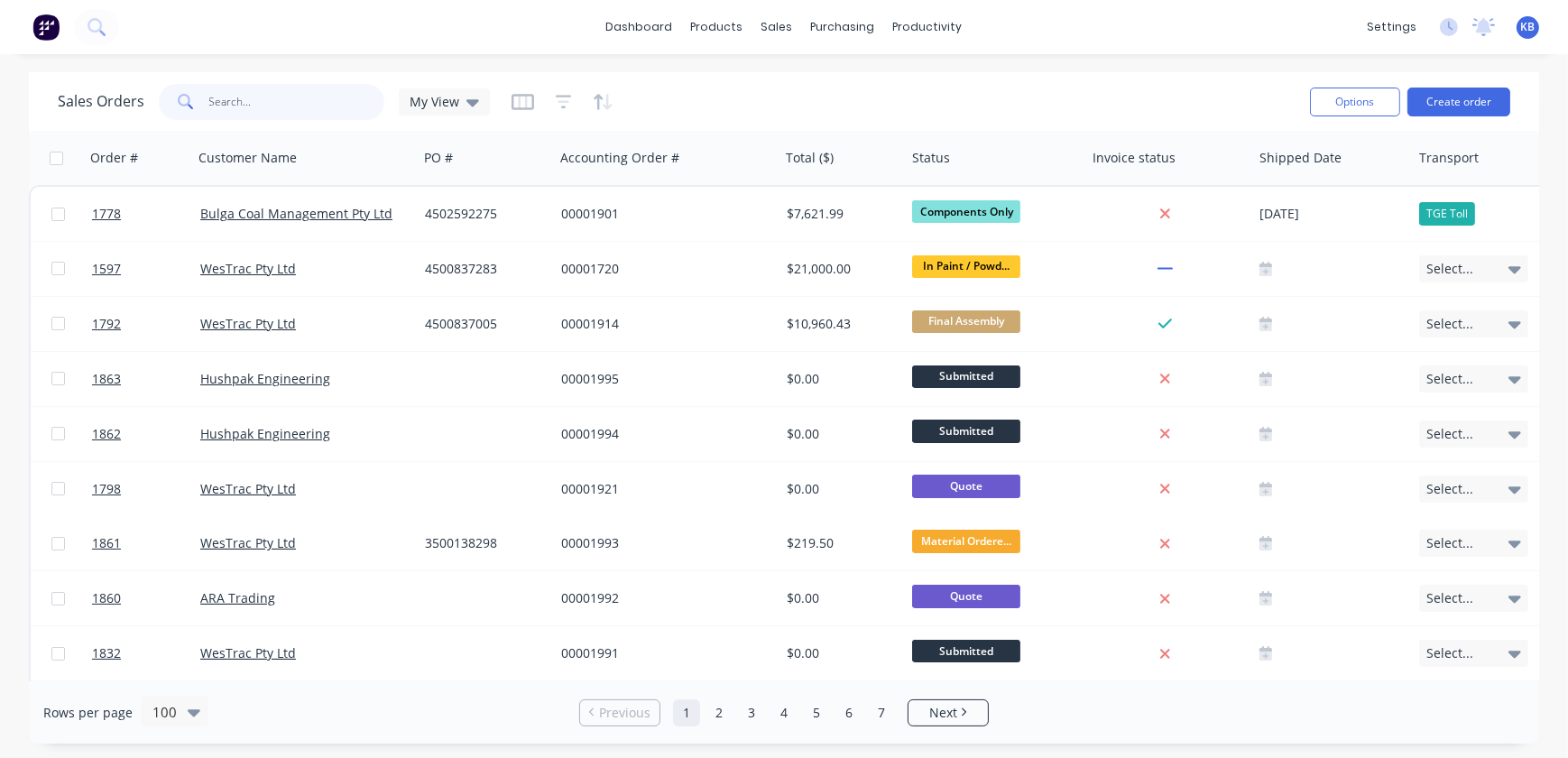
click at [328, 97] on input "text" at bounding box center [297, 102] width 176 height 36
type input "1767"
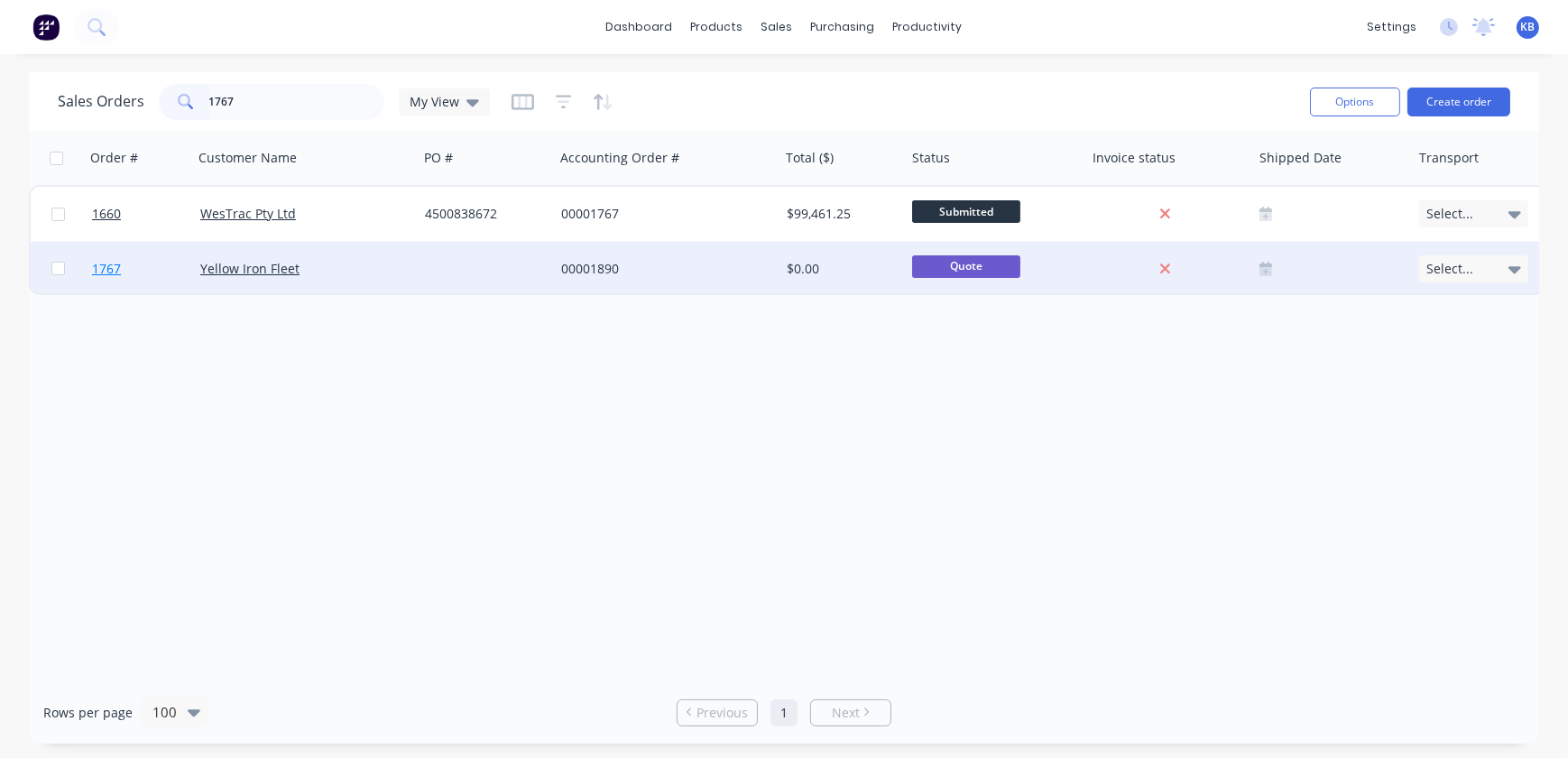
click at [128, 254] on link "1767" at bounding box center [147, 269] width 109 height 54
